Goal: Task Accomplishment & Management: Manage account settings

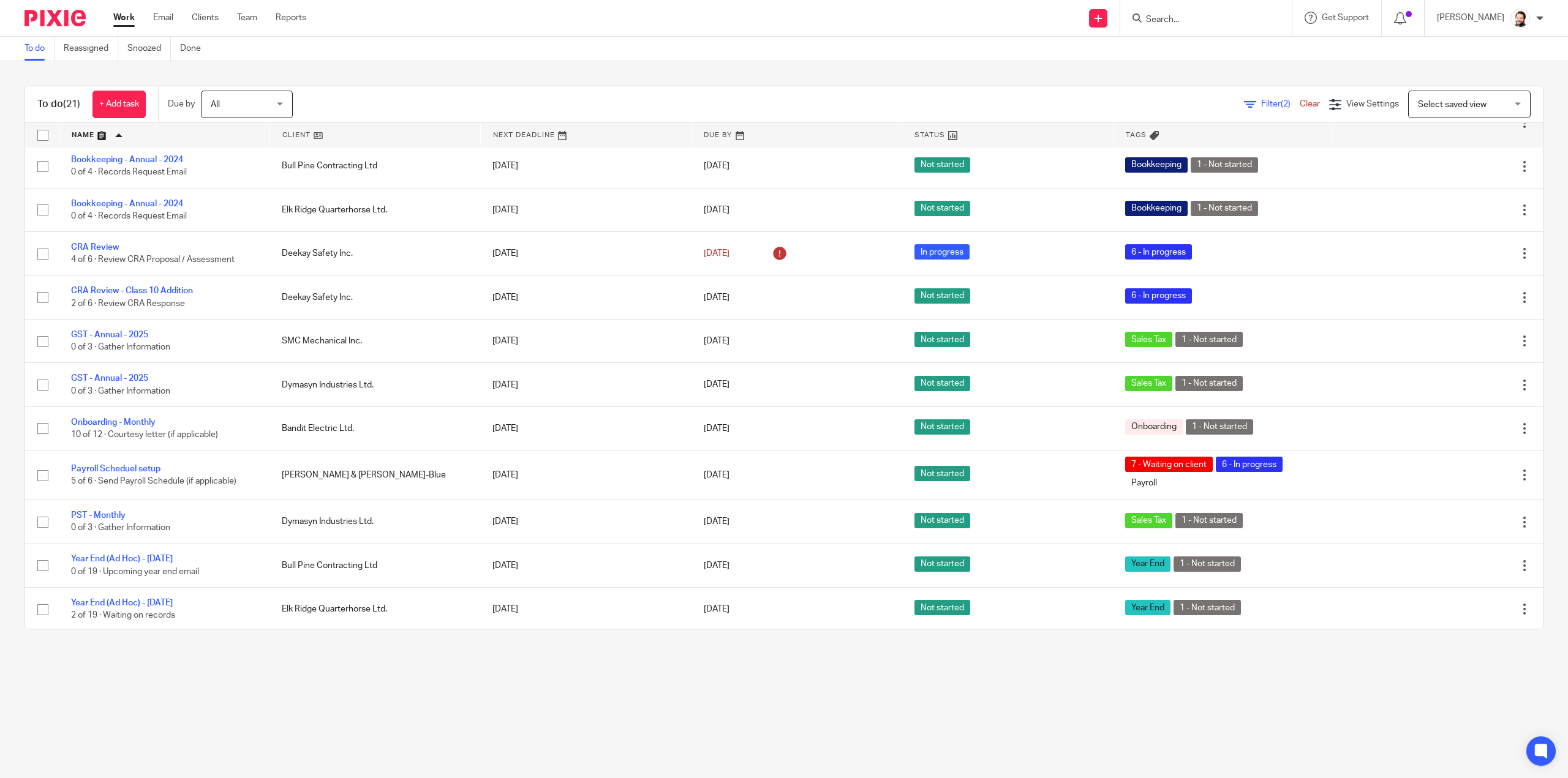
scroll to position [443, 0]
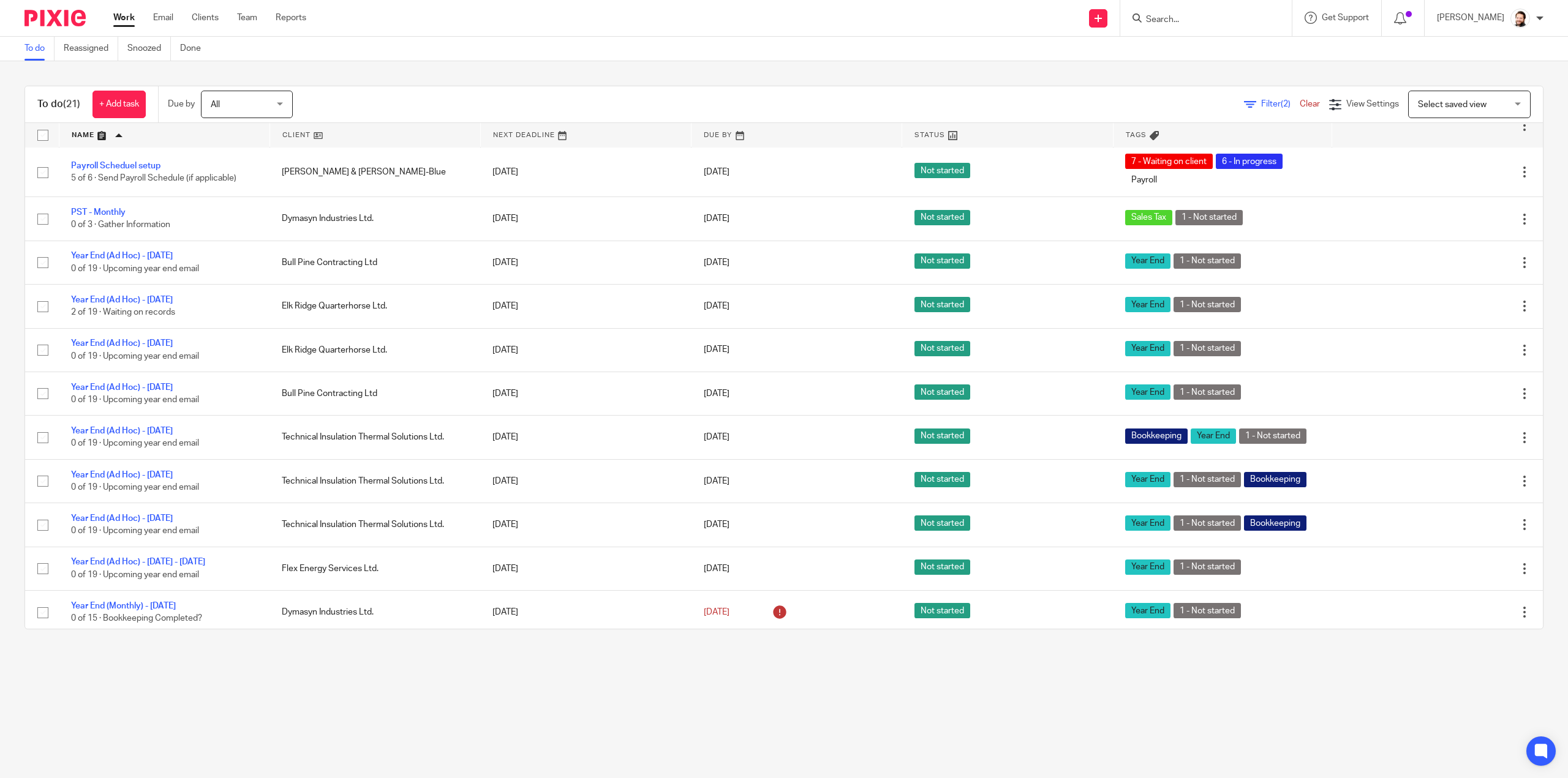
click at [1181, 22] on input "Search" at bounding box center [1200, 20] width 110 height 11
type input "techb"
click at [1198, 49] on link at bounding box center [1274, 52] width 263 height 28
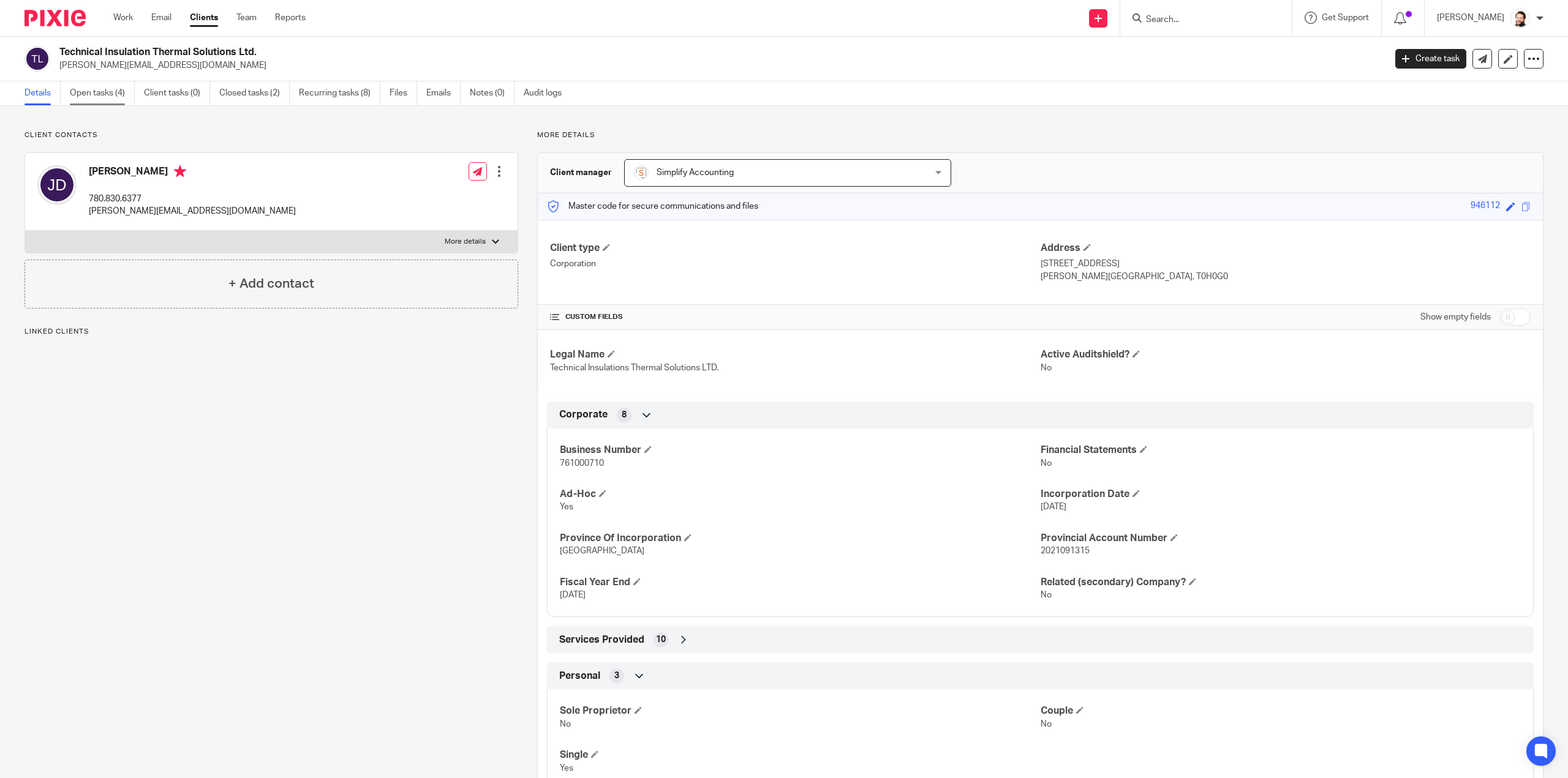
click at [79, 95] on link "Open tasks (4)" at bounding box center [102, 93] width 65 height 24
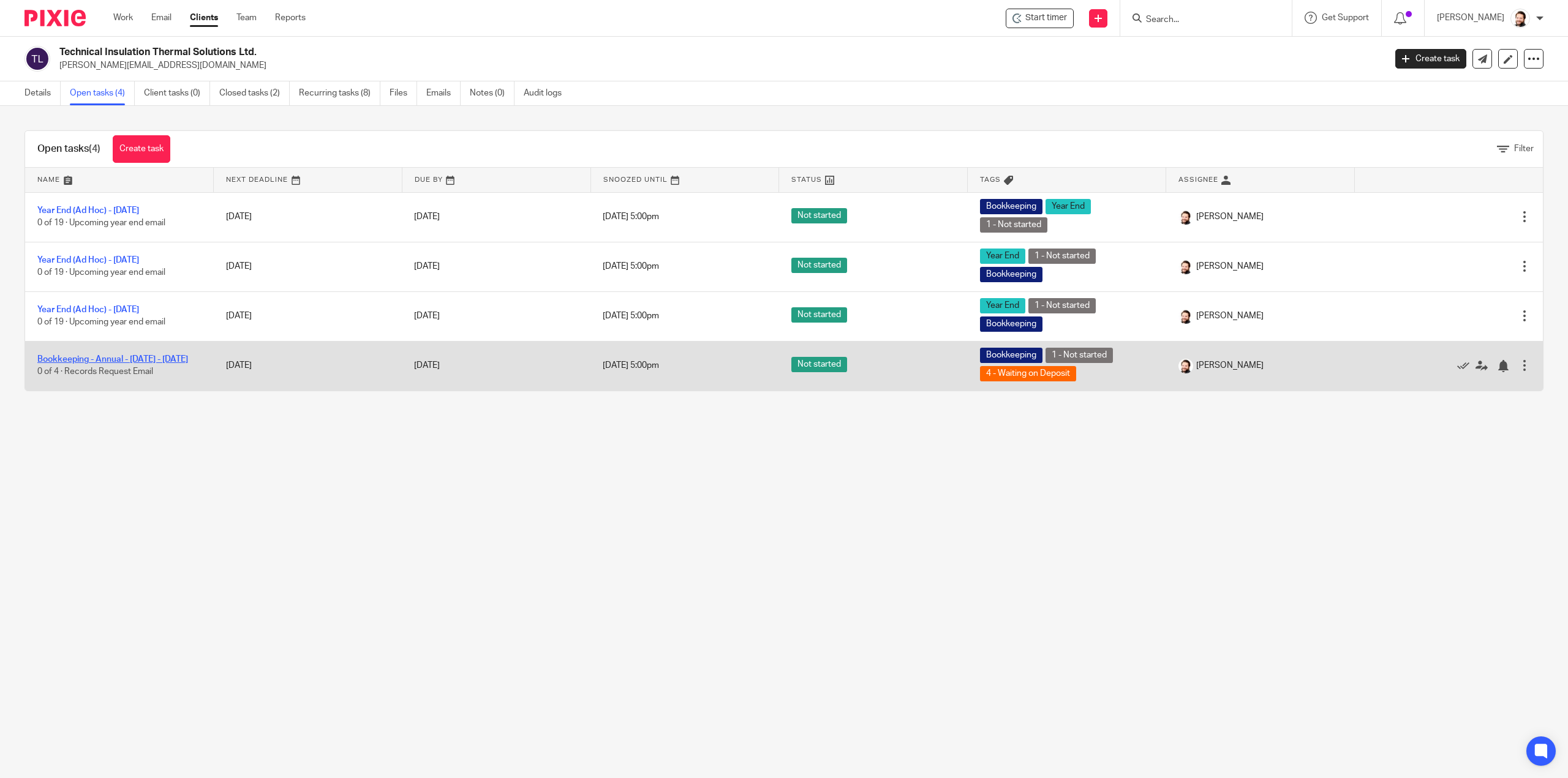
click at [134, 355] on link "Bookkeeping - Annual - [DATE] - [DATE]" at bounding box center [112, 359] width 151 height 9
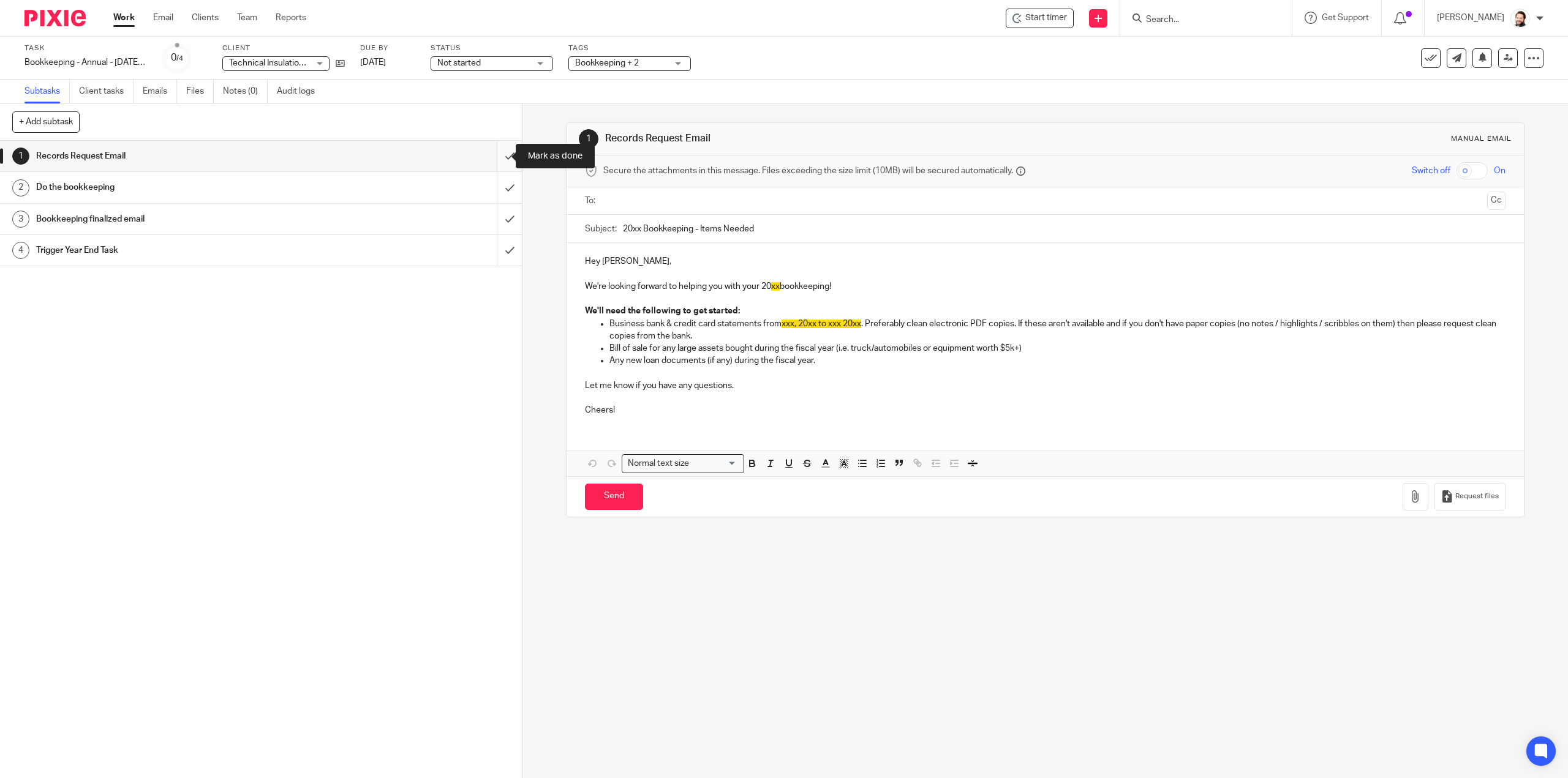
click at [499, 160] on input "submit" at bounding box center [261, 156] width 522 height 31
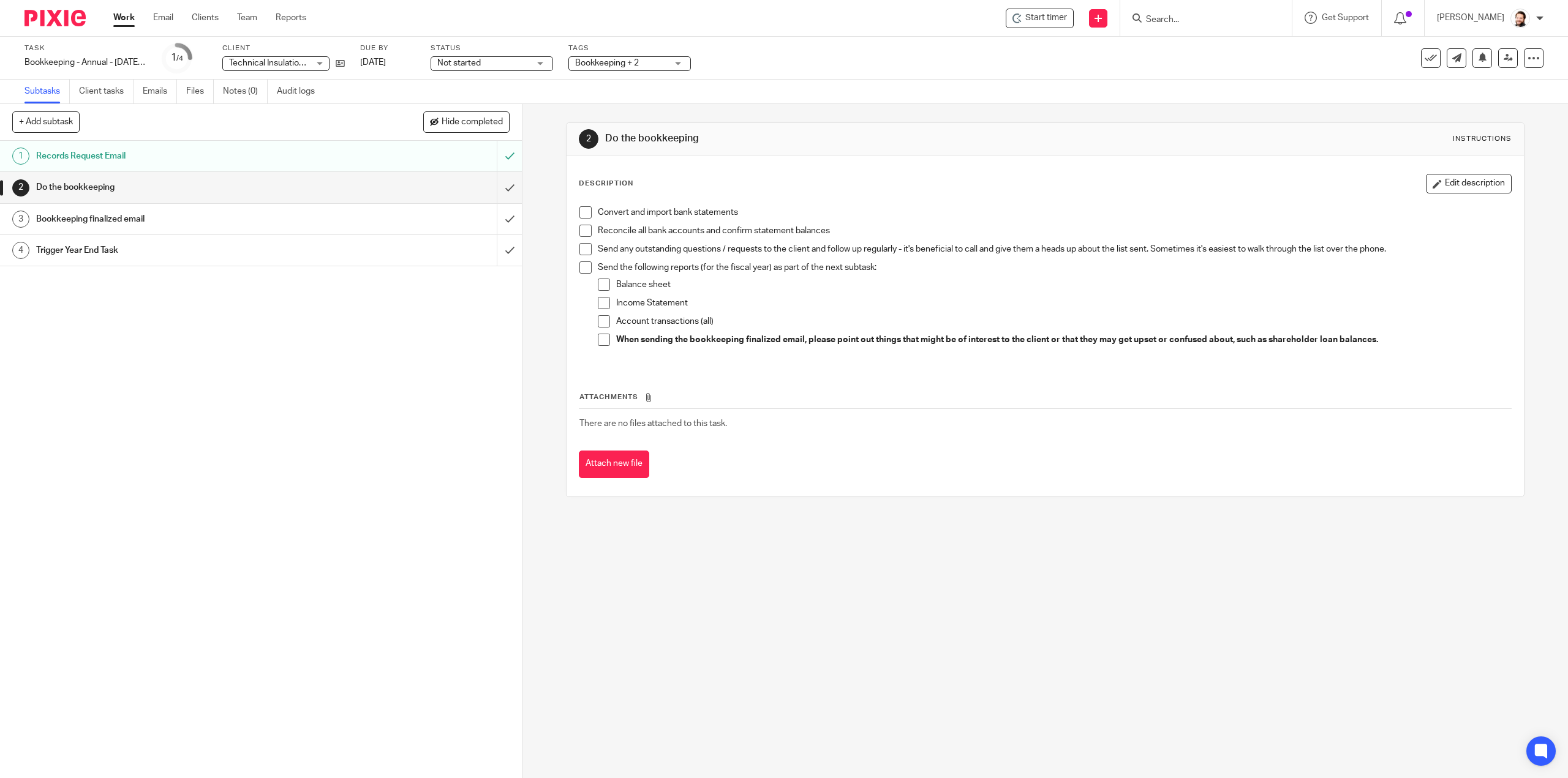
click at [632, 71] on div "Tags Bookkeeping + 2 Urgent T1 T2 T3 T4 T5 Sales Tax Year End Bookkeeping Payro…" at bounding box center [629, 58] width 122 height 29
click at [633, 63] on span "Bookkeeping + 2" at bounding box center [607, 63] width 64 height 9
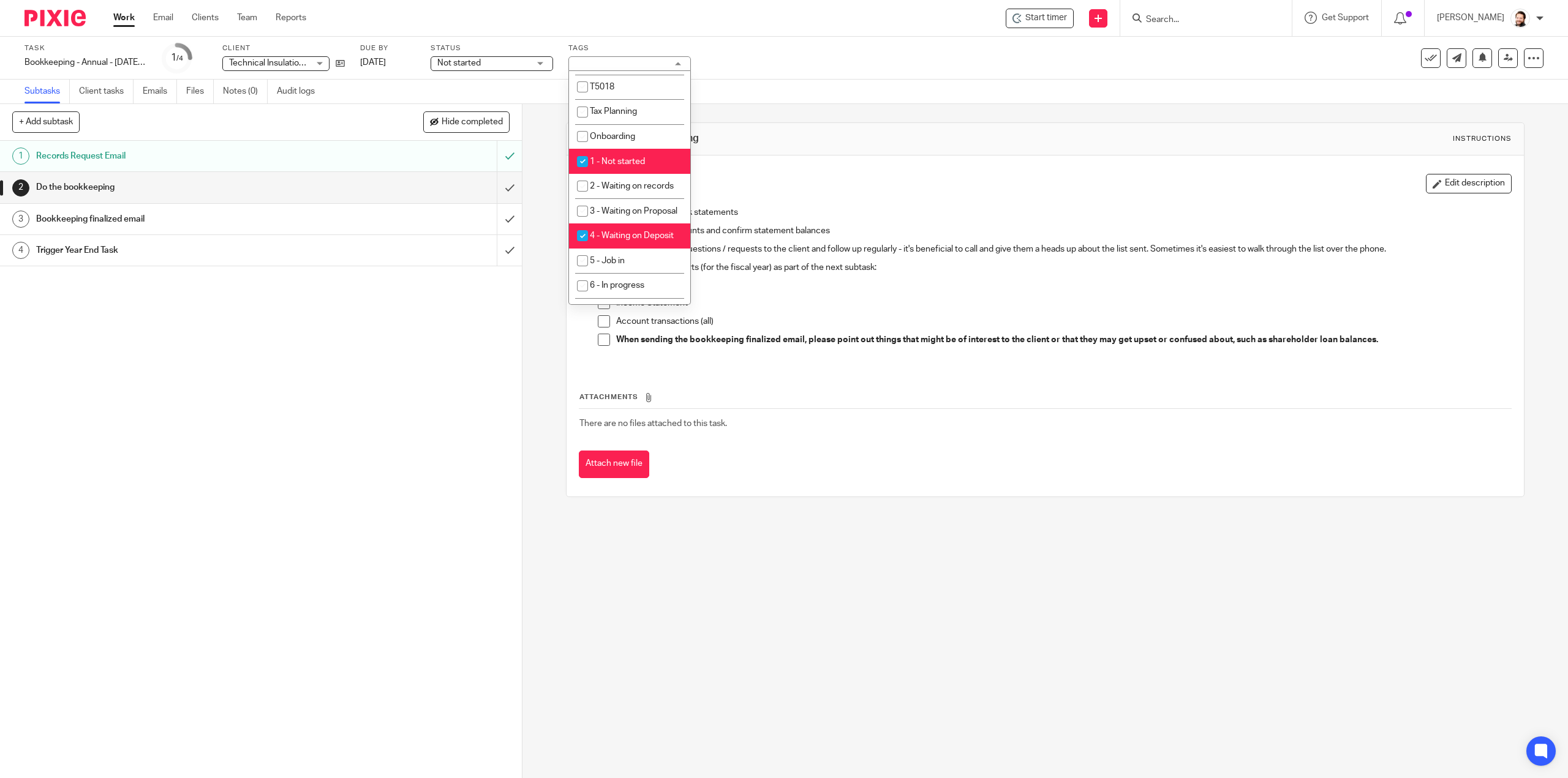
click at [625, 240] on span "4 - Waiting on Deposit" at bounding box center [631, 236] width 84 height 9
checkbox input "false"
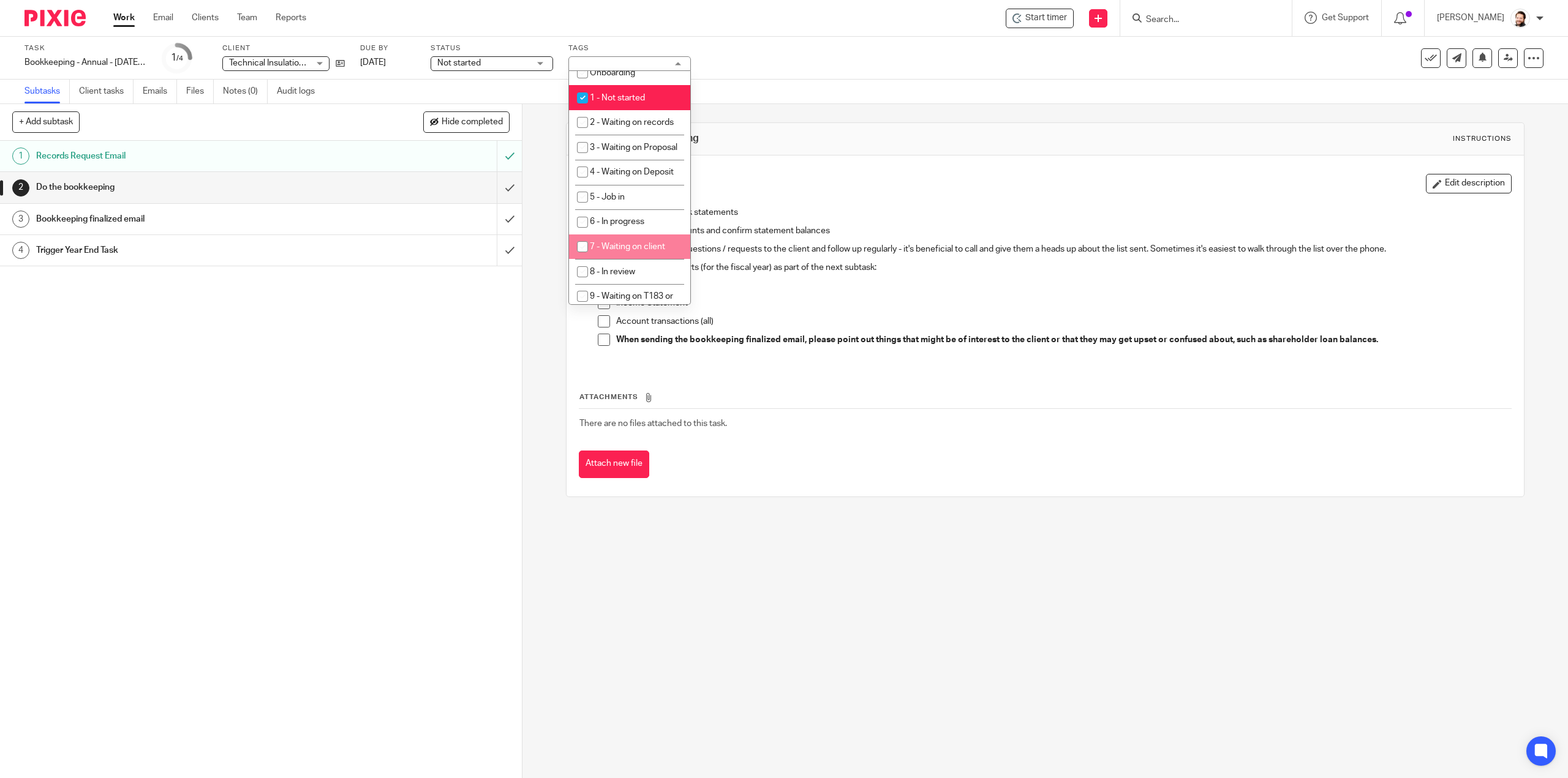
scroll to position [367, 0]
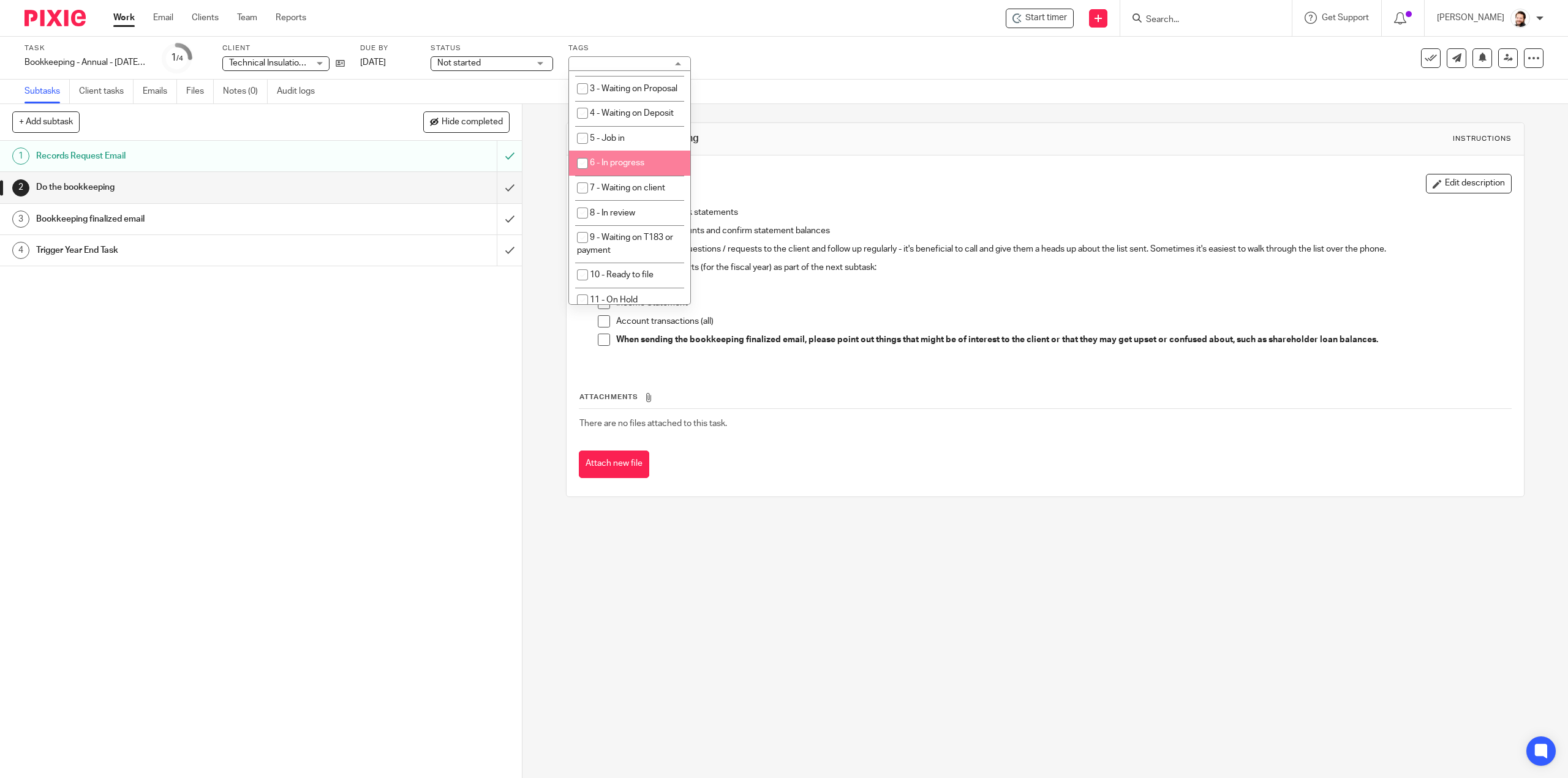
click at [637, 167] on span "6 - In progress" at bounding box center [617, 163] width 54 height 9
checkbox input "true"
click at [844, 567] on div "2 Do the bookkeeping Instructions Description Edit description Convert and impo…" at bounding box center [1045, 441] width 1046 height 674
click at [364, 527] on div "1 Records Request Email 2 Do the bookkeeping 3 Bookkeeping finalized email 4 Tr…" at bounding box center [261, 459] width 522 height 637
click at [121, 18] on link "Work" at bounding box center [124, 17] width 21 height 12
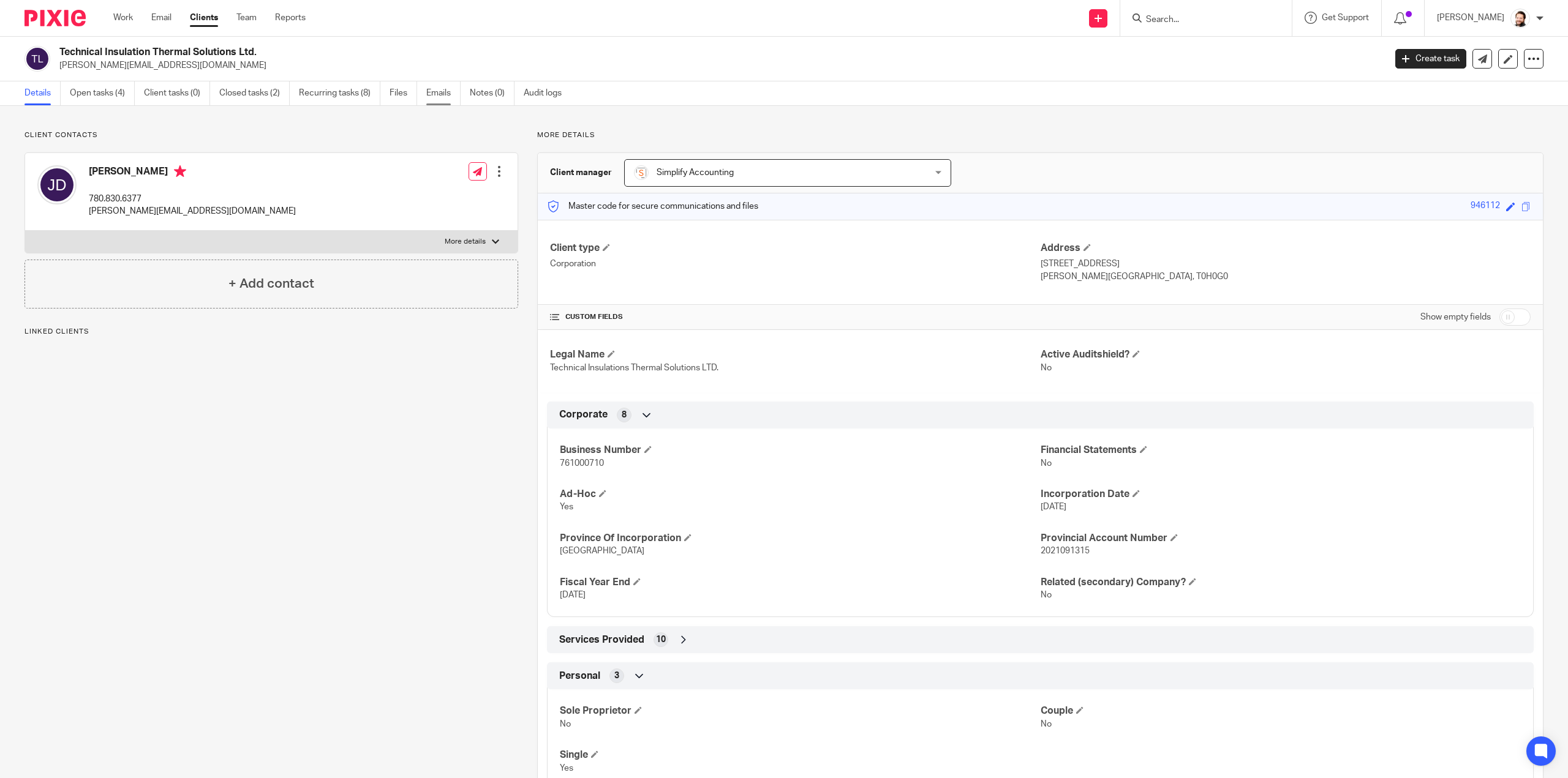
click at [431, 89] on link "Emails" at bounding box center [443, 93] width 34 height 24
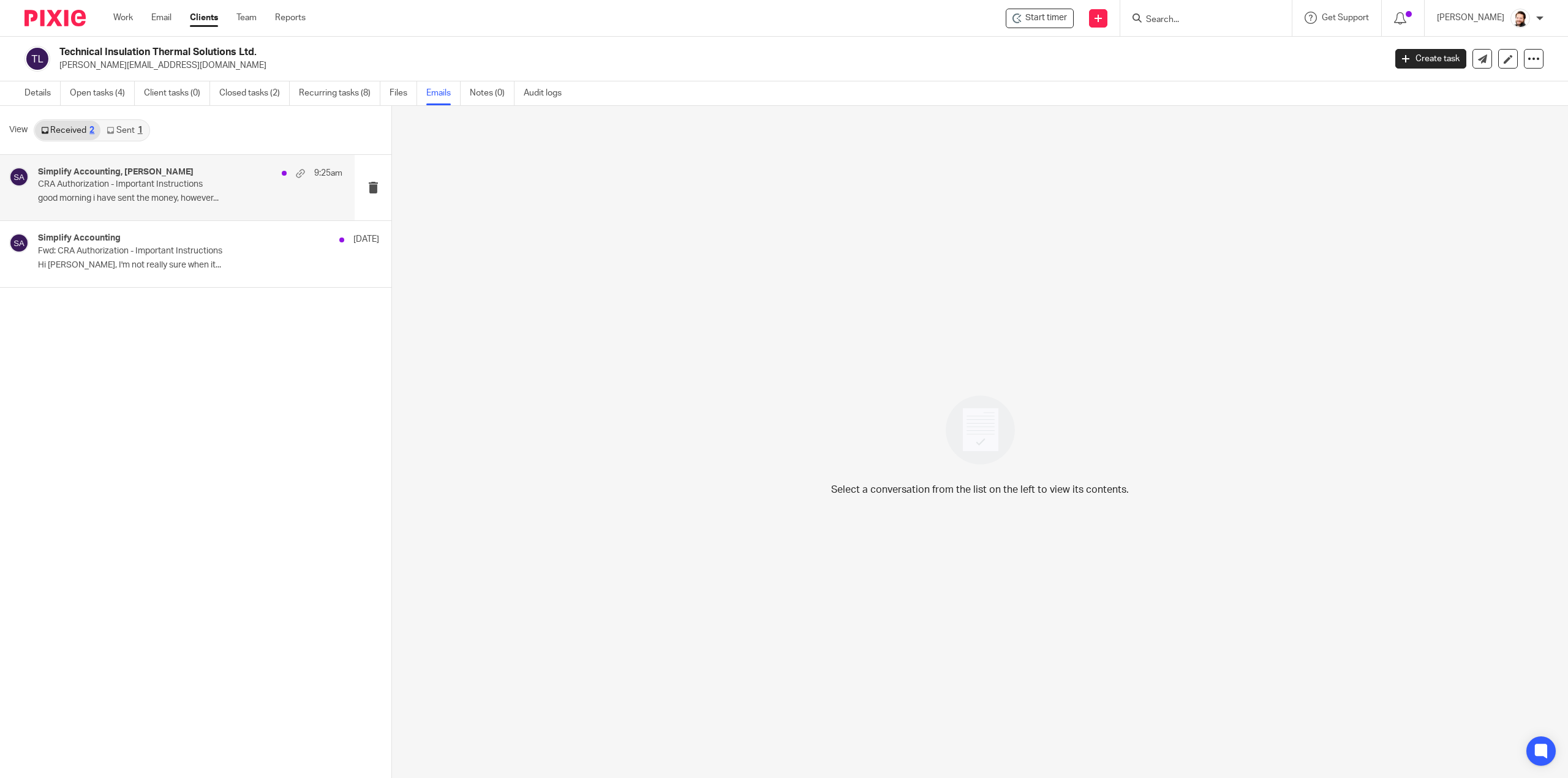
click at [158, 197] on p "good morning i have sent the money, however..." at bounding box center [190, 199] width 304 height 11
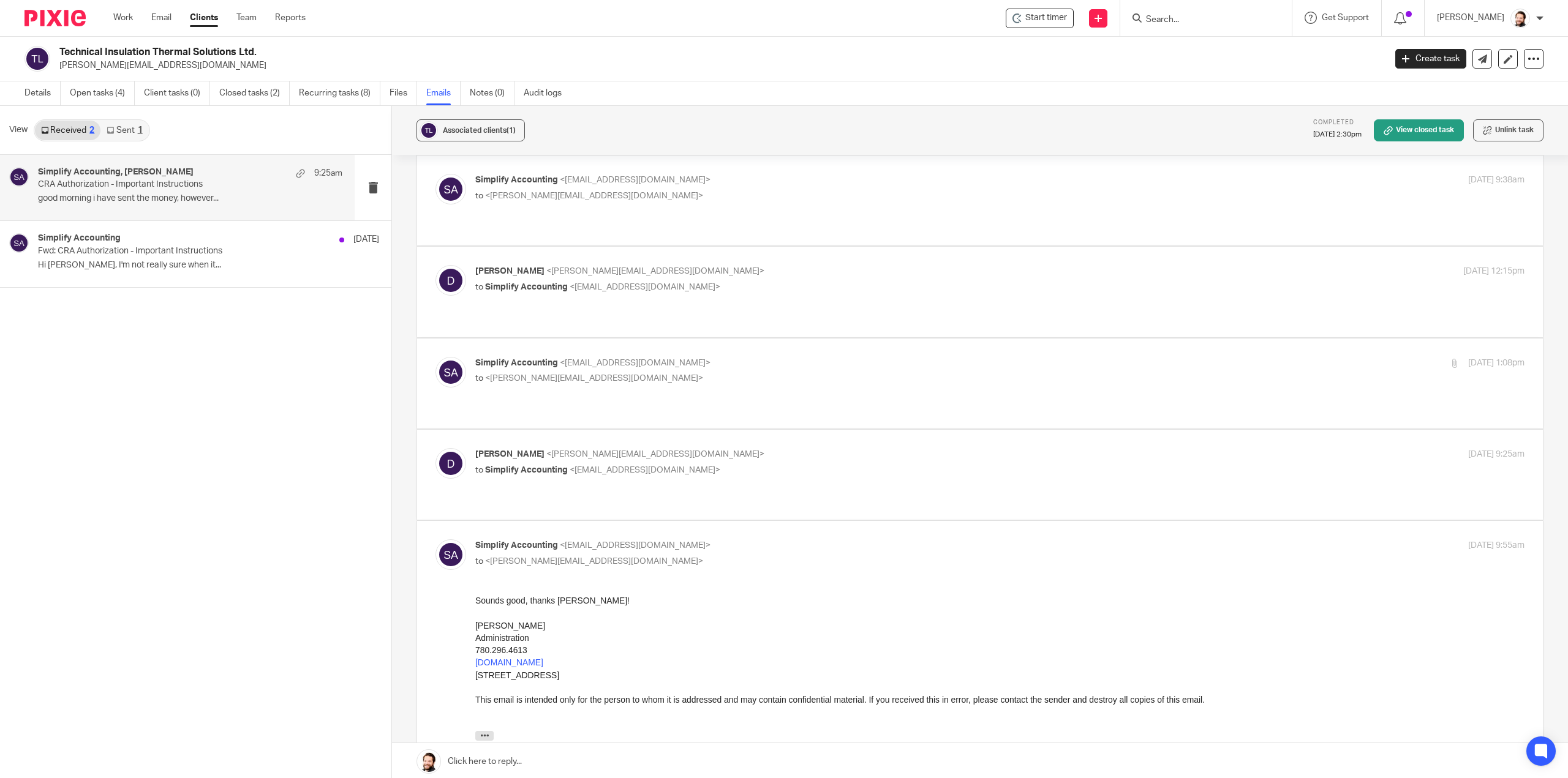
scroll to position [499, 0]
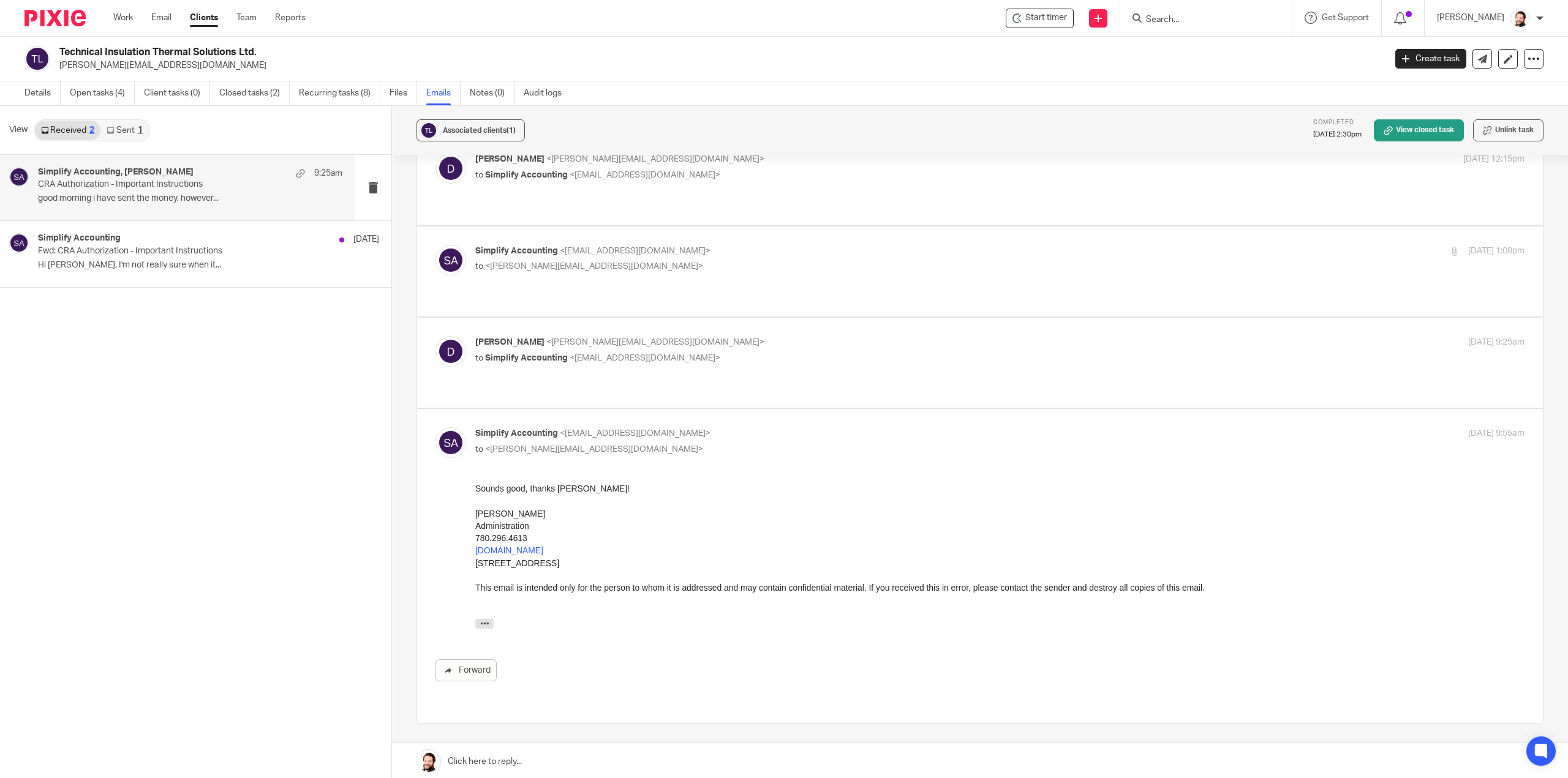
drag, startPoint x: 588, startPoint y: 299, endPoint x: 585, endPoint y: 314, distance: 15.3
click at [590, 336] on div "demuth <demuth@gmail.com> to Simplify Accounting <info@simplifyaccounting.ca> A…" at bounding box center [980, 362] width 1089 height 54
click at [635, 336] on div "demuth <demuth@gmail.com> to Simplify Accounting <info@simplifyaccounting.ca> A…" at bounding box center [980, 362] width 1089 height 54
click at [619, 318] on label at bounding box center [980, 363] width 1126 height 90
click at [435, 336] on input "checkbox" at bounding box center [435, 336] width 1 height 1
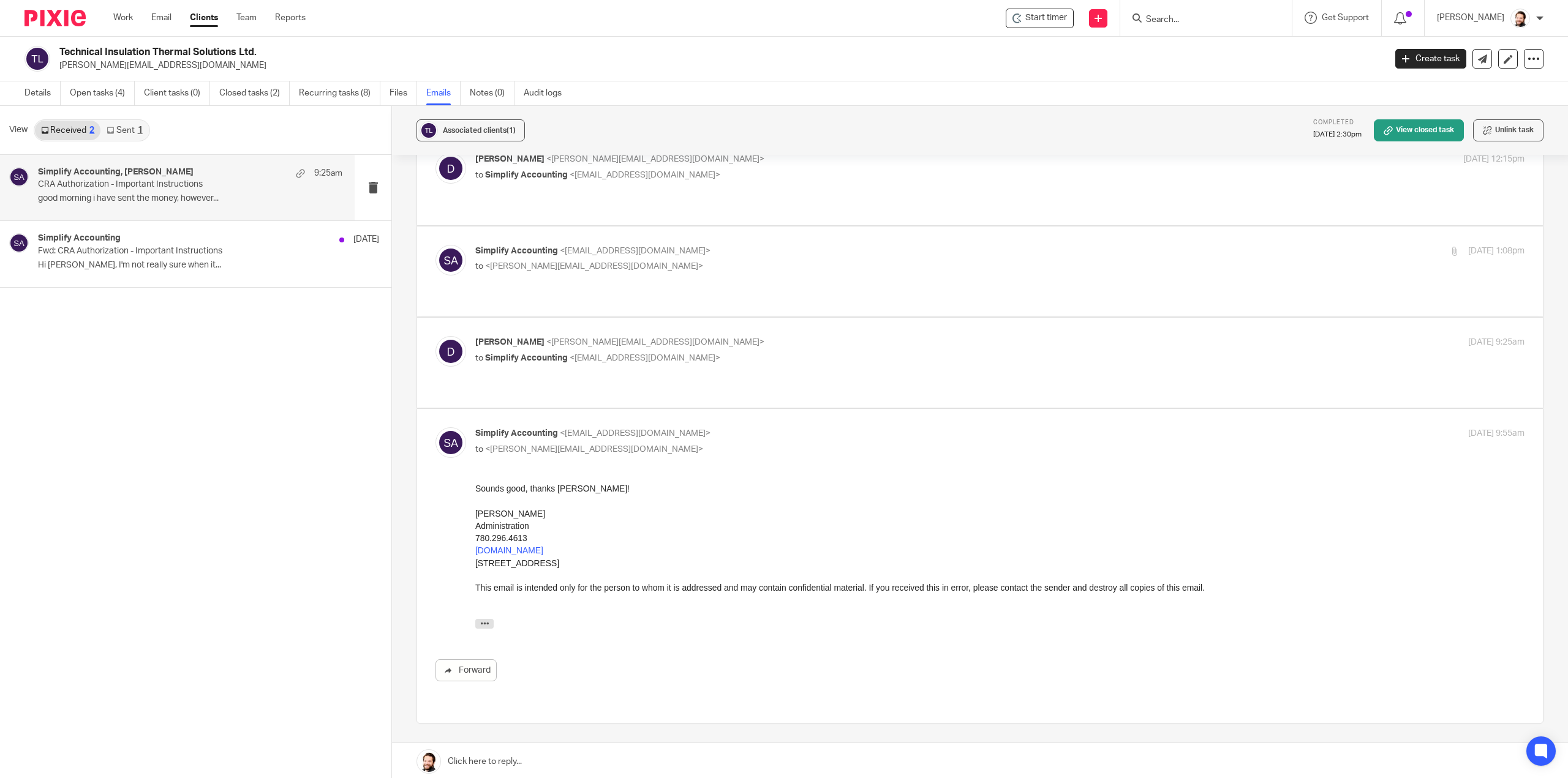
checkbox input "true"
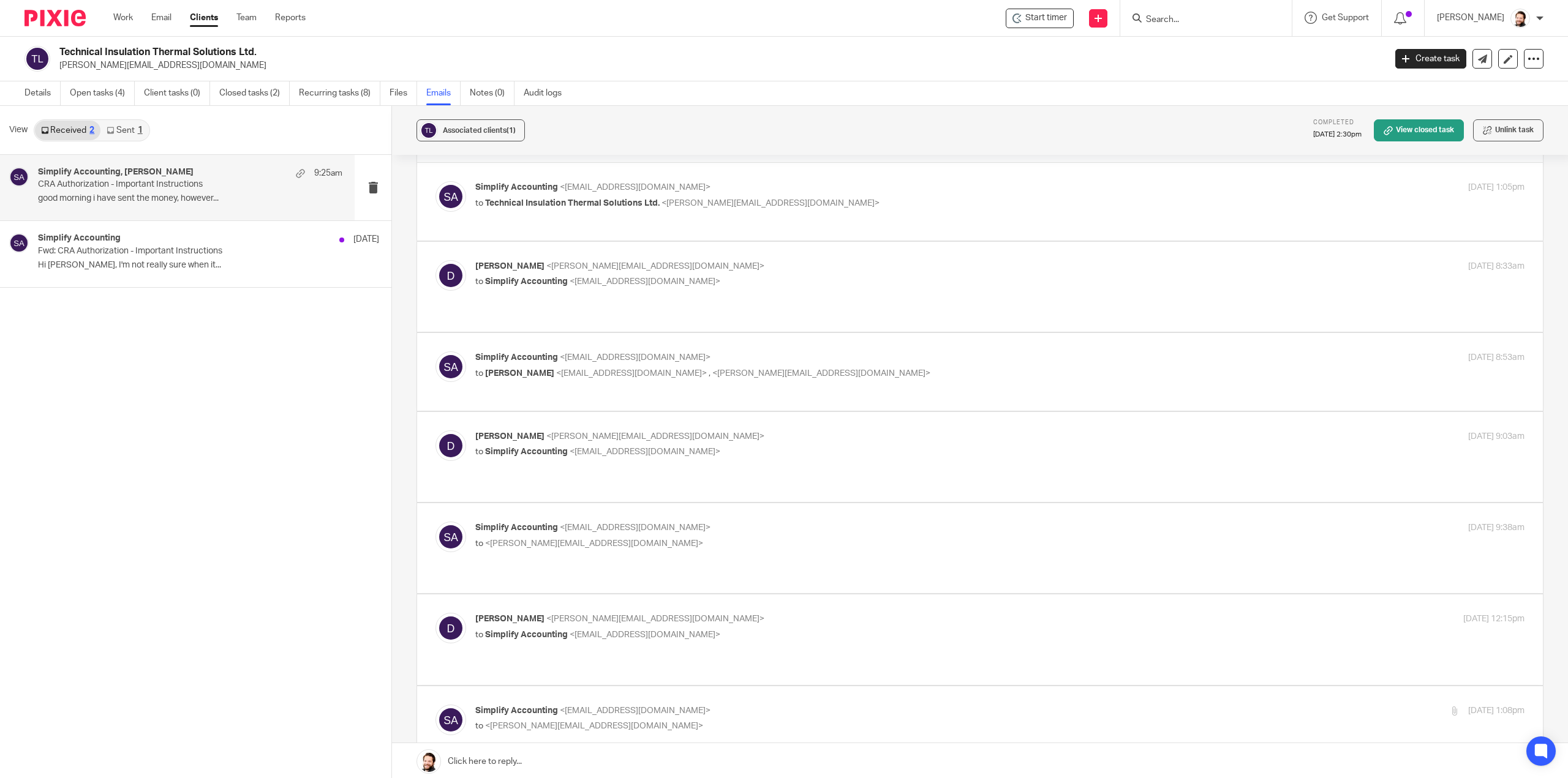
scroll to position [0, 0]
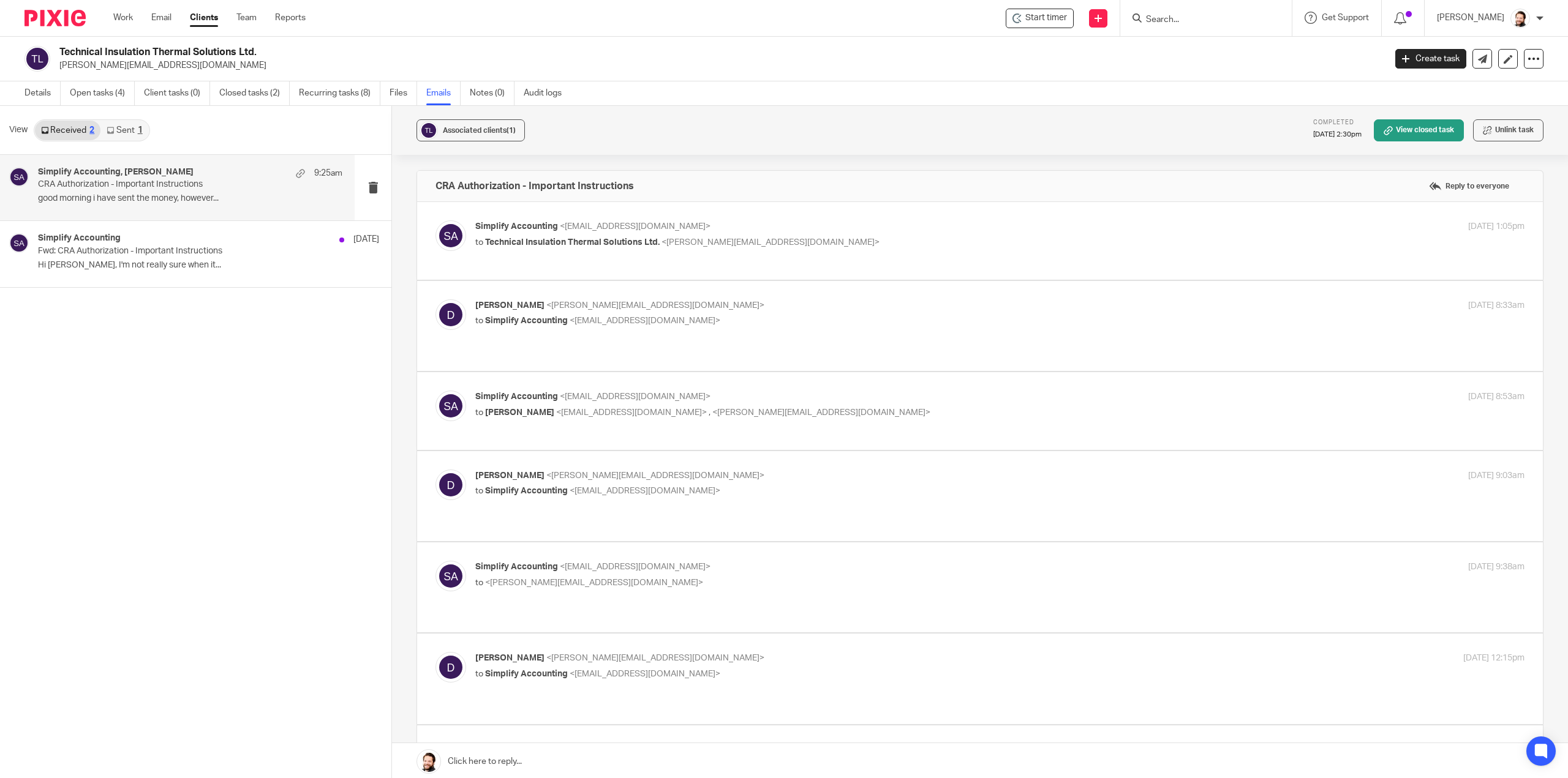
click at [135, 23] on ul "Work Email Clients Team Reports" at bounding box center [219, 17] width 211 height 12
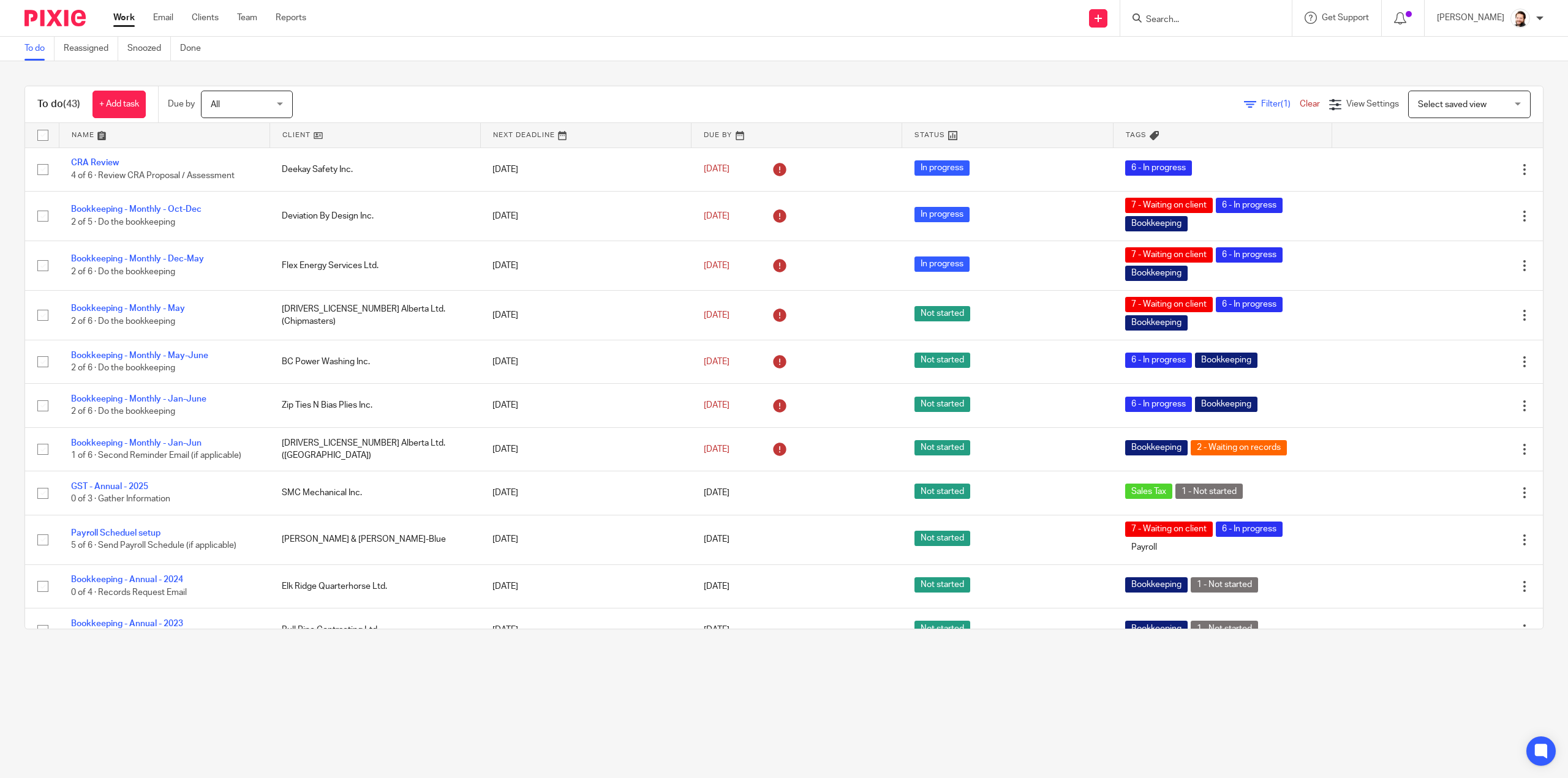
click at [1241, 112] on div "Filter (1) Clear View Settings View Settings (1) Filters Clear Save Manage save…" at bounding box center [928, 104] width 1229 height 28
click at [1261, 108] on span "Filter (1)" at bounding box center [1280, 104] width 39 height 9
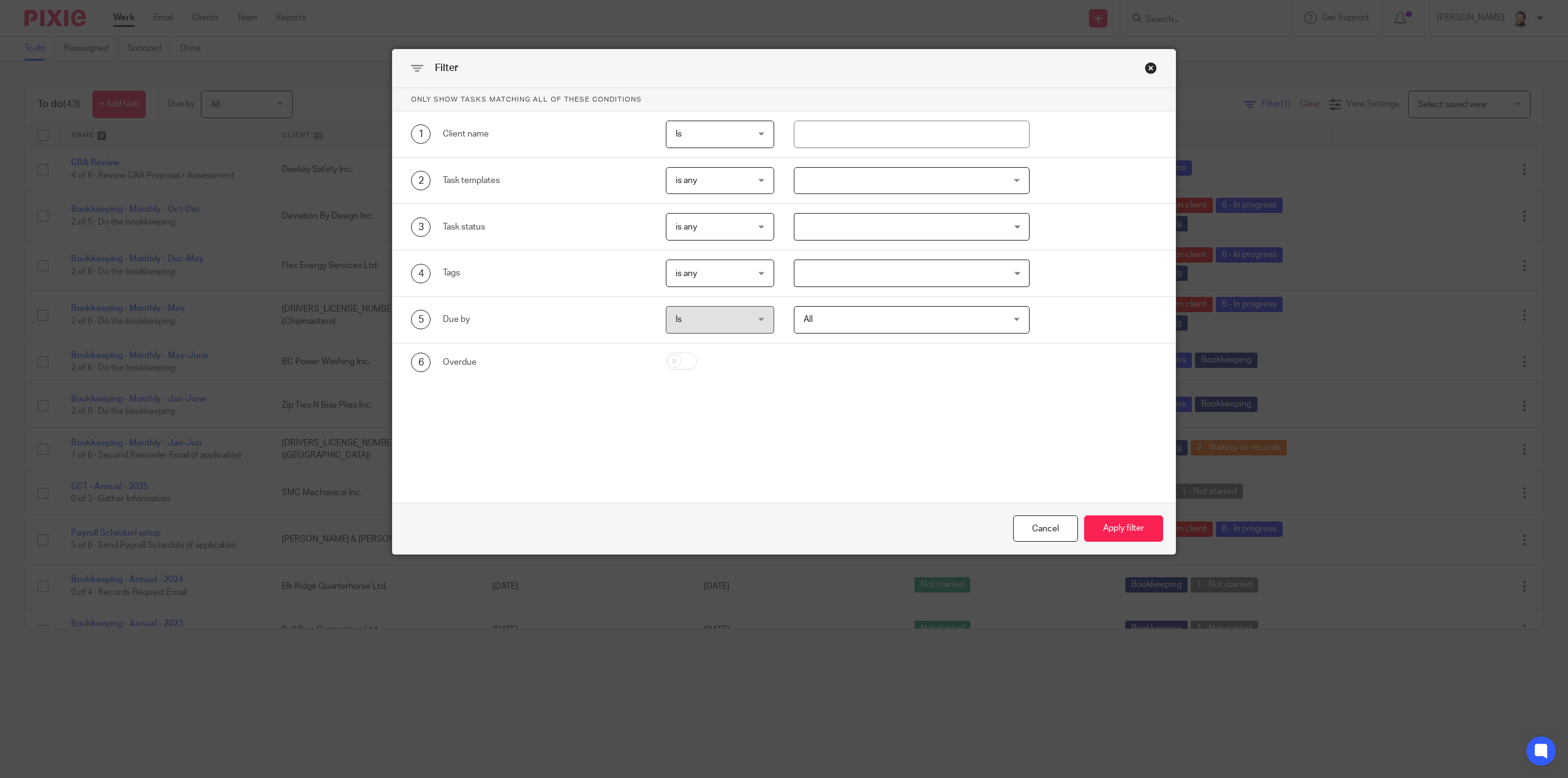
click at [820, 188] on div at bounding box center [912, 181] width 236 height 28
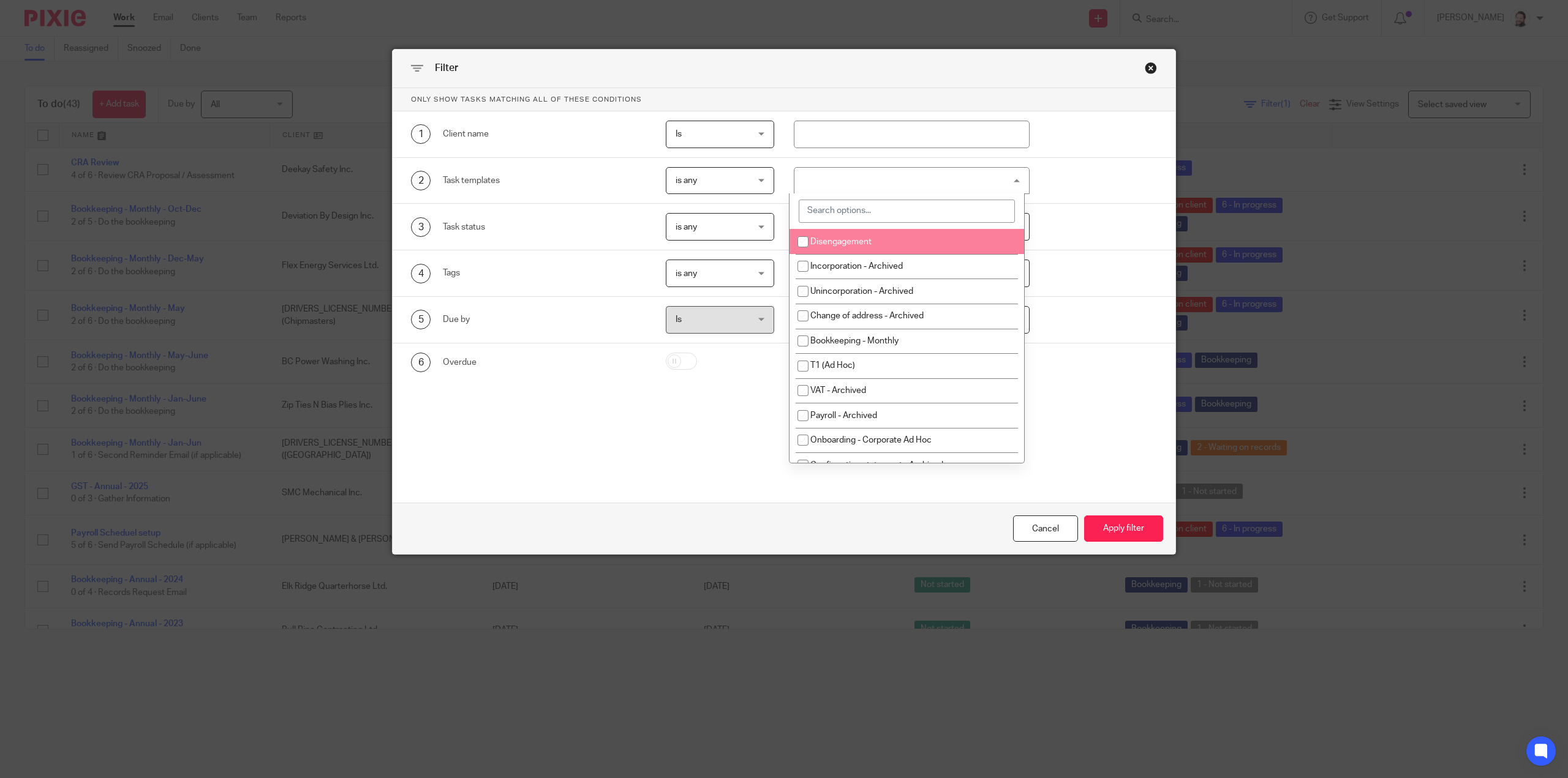
click at [848, 213] on input "search" at bounding box center [906, 211] width 216 height 24
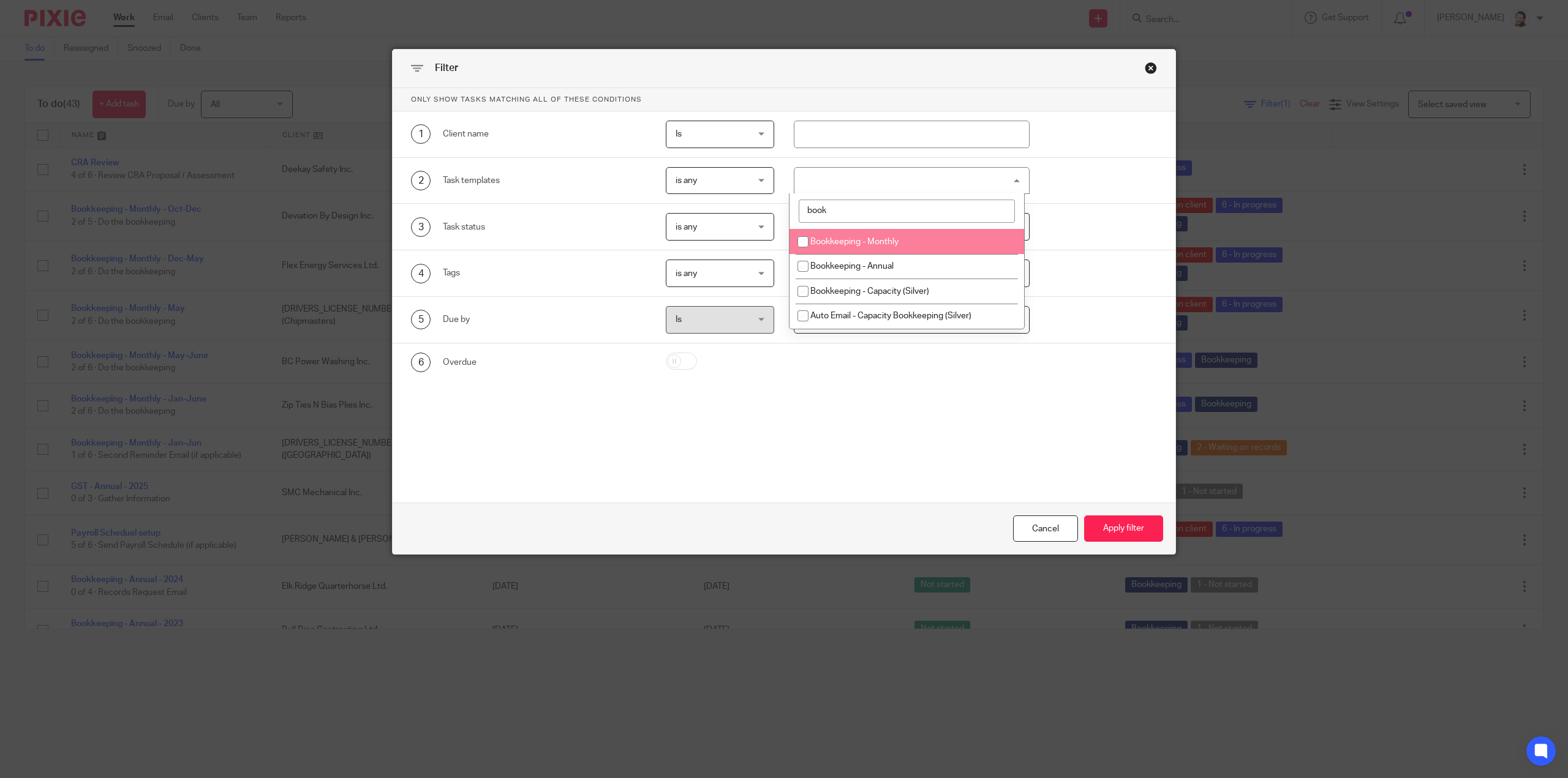
type input "book"
click at [827, 239] on span "Bookkeeping - Monthly" at bounding box center [854, 241] width 88 height 9
checkbox input "true"
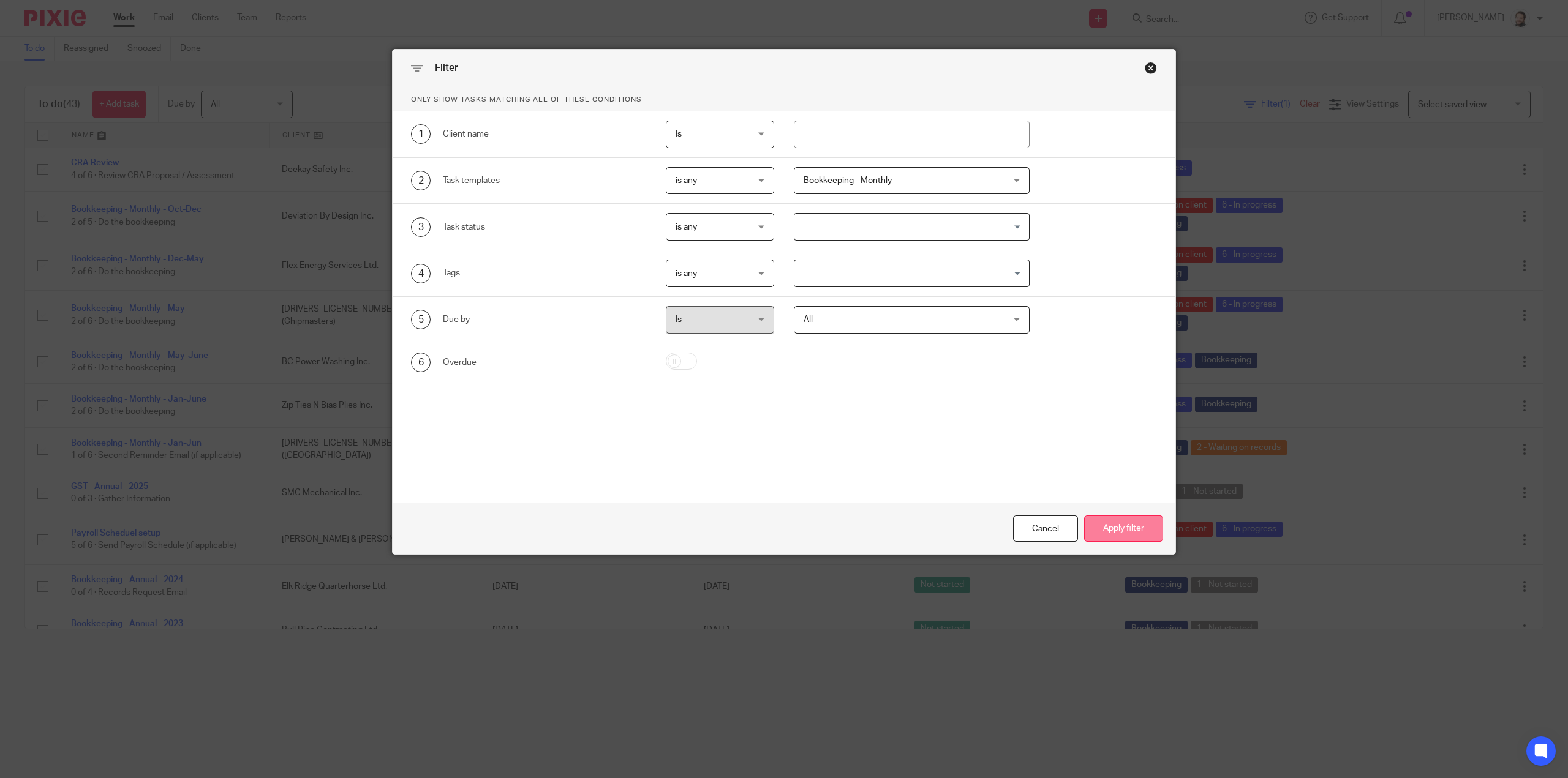
click at [1138, 534] on button "Apply filter" at bounding box center [1123, 529] width 79 height 26
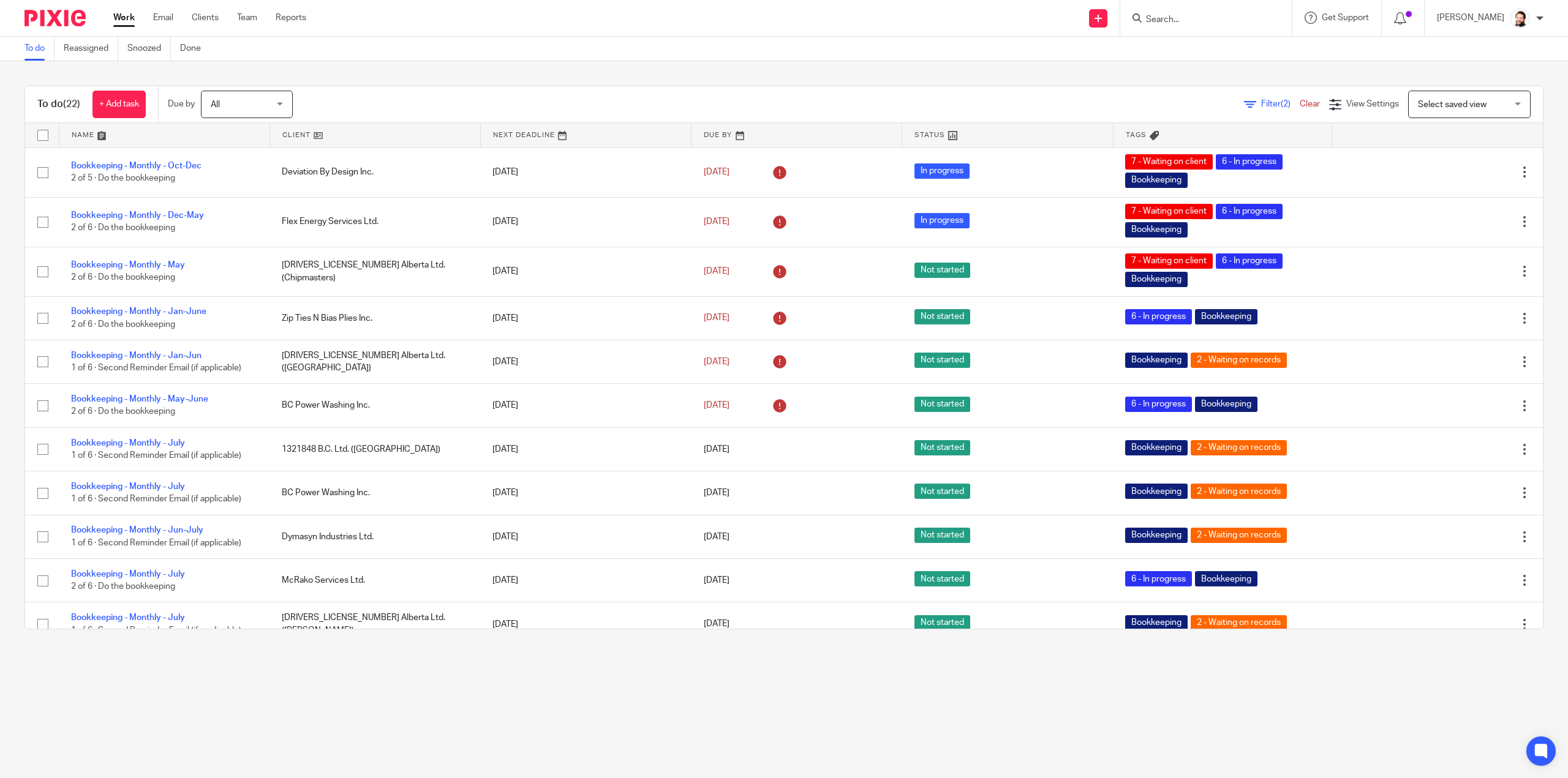
click at [310, 135] on link at bounding box center [375, 135] width 210 height 24
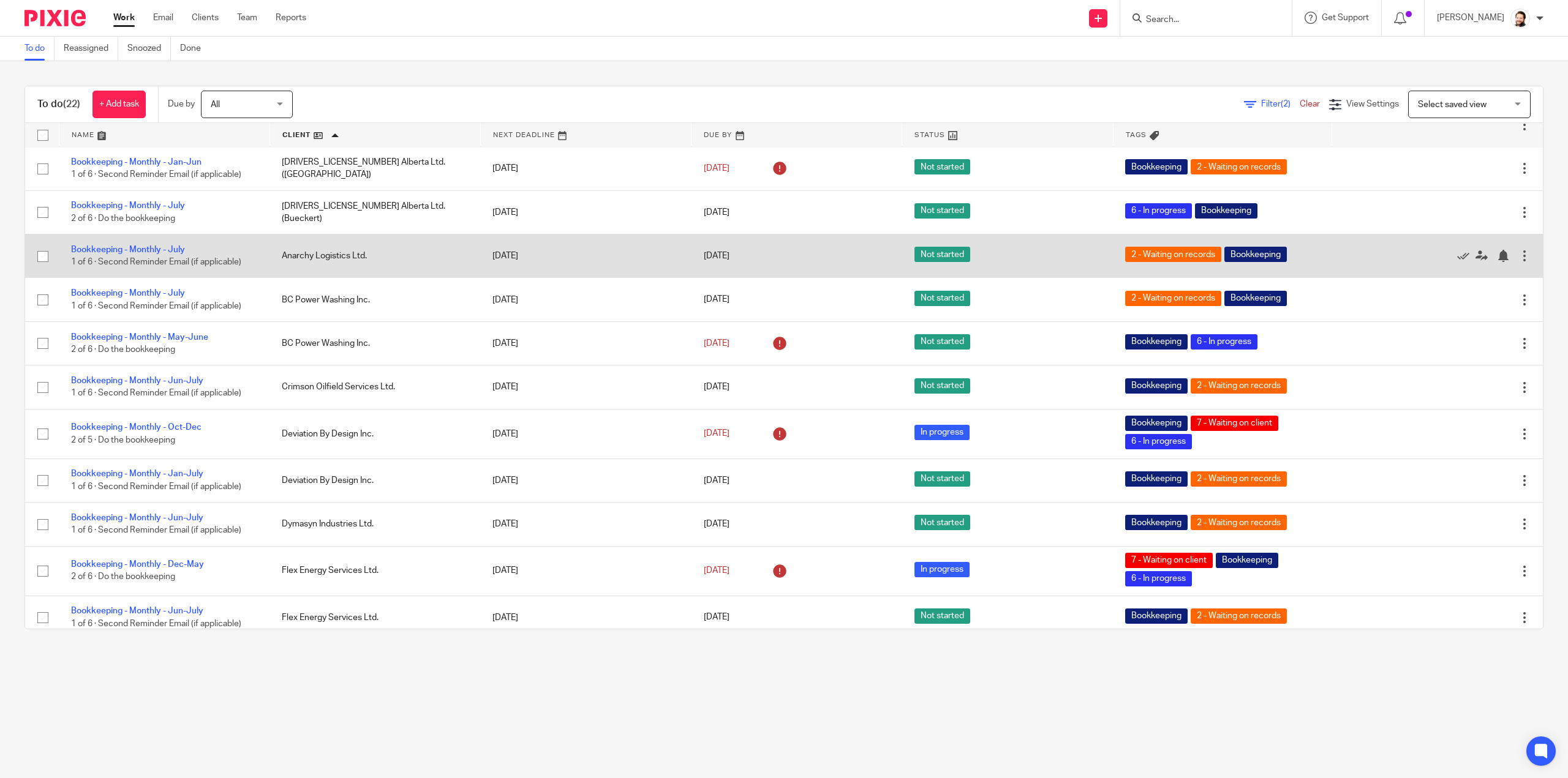
scroll to position [245, 0]
